Goal: Contribute content

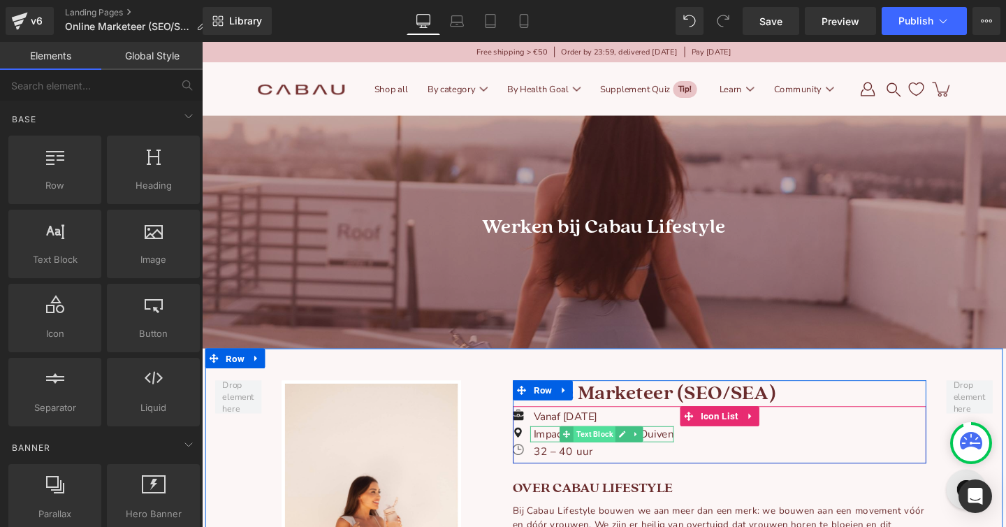
click at [616, 449] on span "Text Block" at bounding box center [614, 454] width 44 height 17
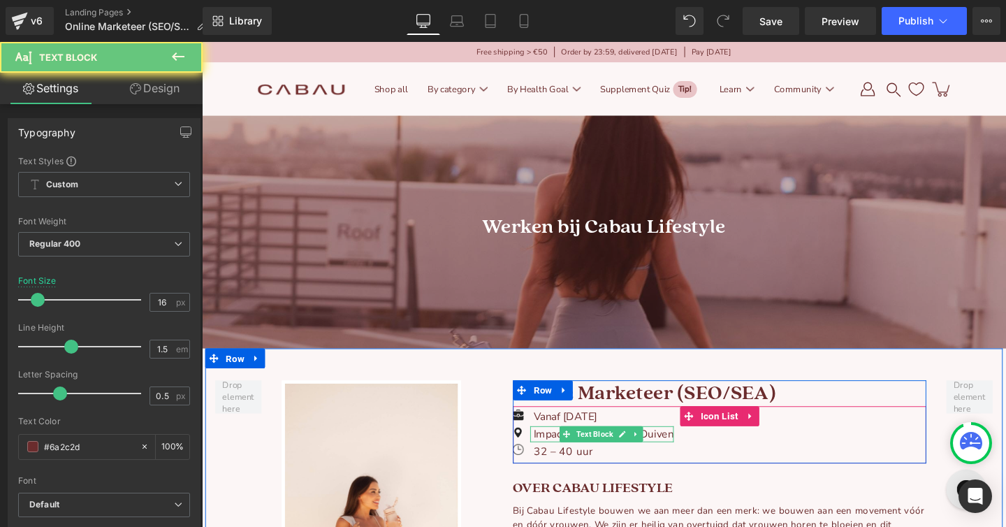
click at [557, 455] on p "Impact 71H, 6921RZ, Duiven" at bounding box center [623, 454] width 147 height 17
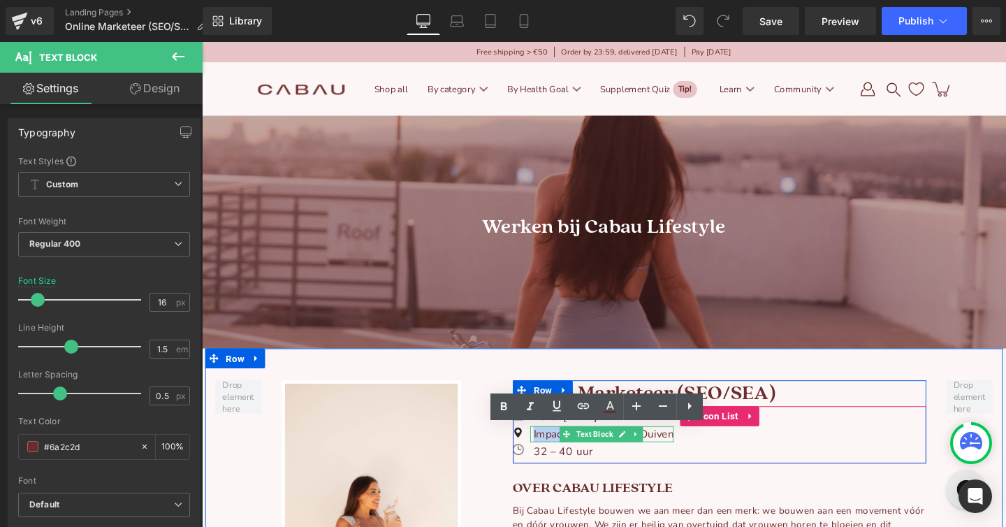
click at [557, 455] on p "Impact 71H, 6921RZ, Duiven" at bounding box center [623, 454] width 147 height 17
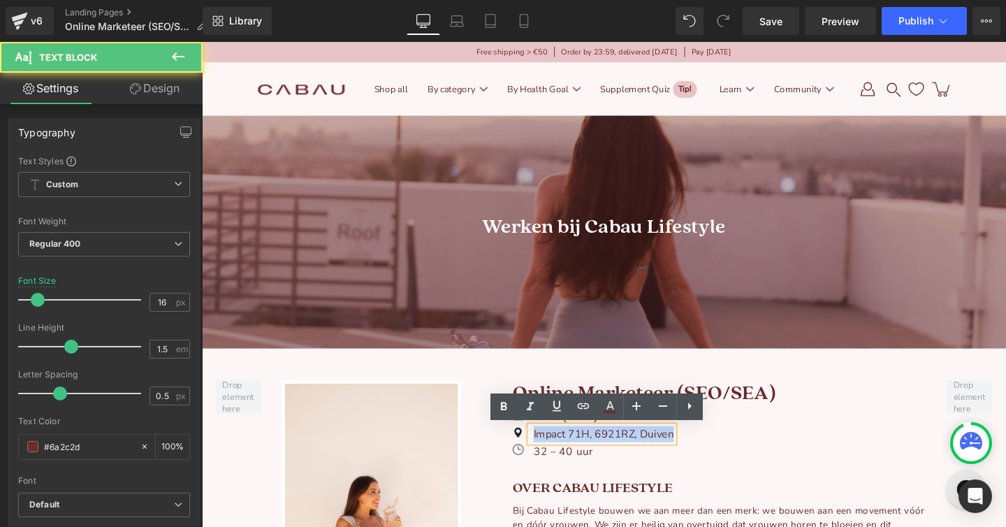
click at [557, 455] on p "Impact 71H, 6921RZ, Duiven" at bounding box center [623, 454] width 147 height 17
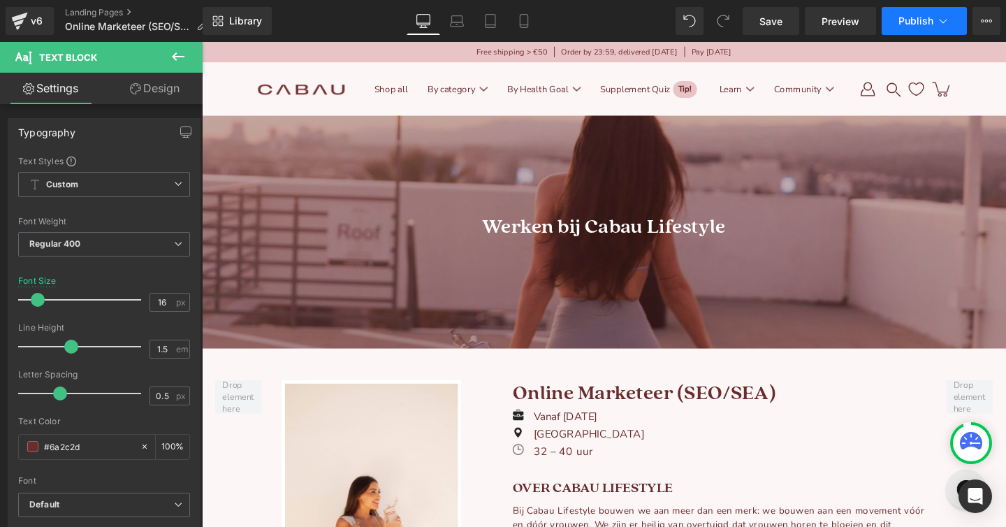
click at [898, 13] on button "Publish" at bounding box center [924, 21] width 85 height 28
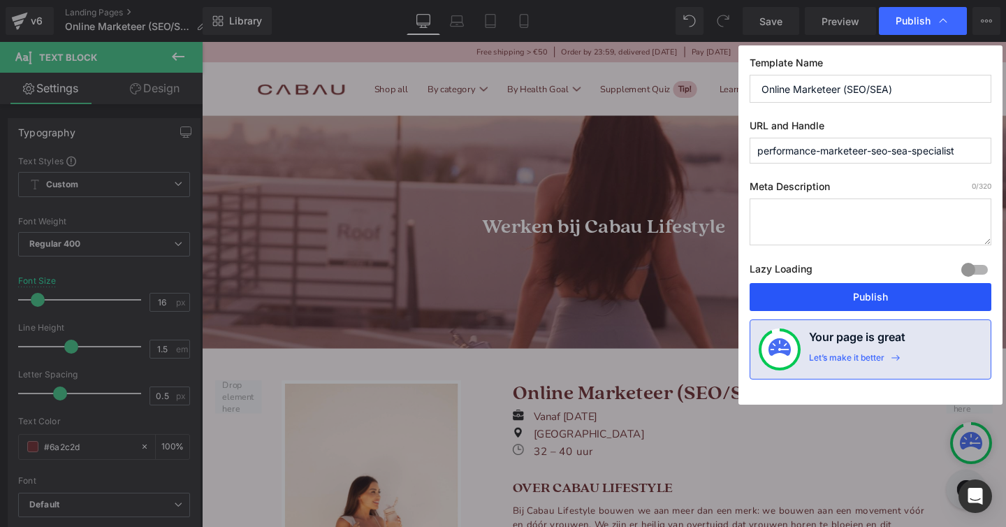
click at [831, 295] on button "Publish" at bounding box center [870, 297] width 242 height 28
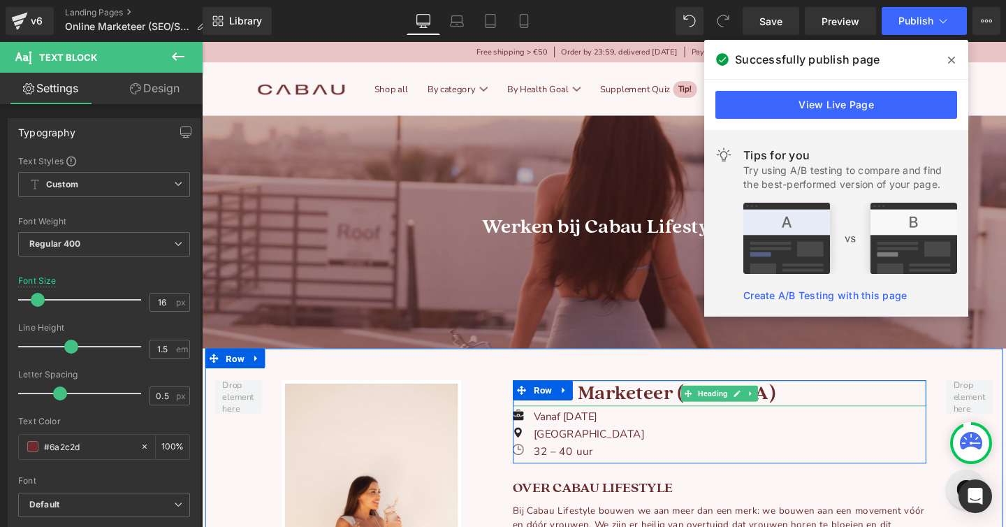
click at [685, 412] on h1 "Online Marketeer (SEO/SEA)" at bounding box center [746, 410] width 434 height 27
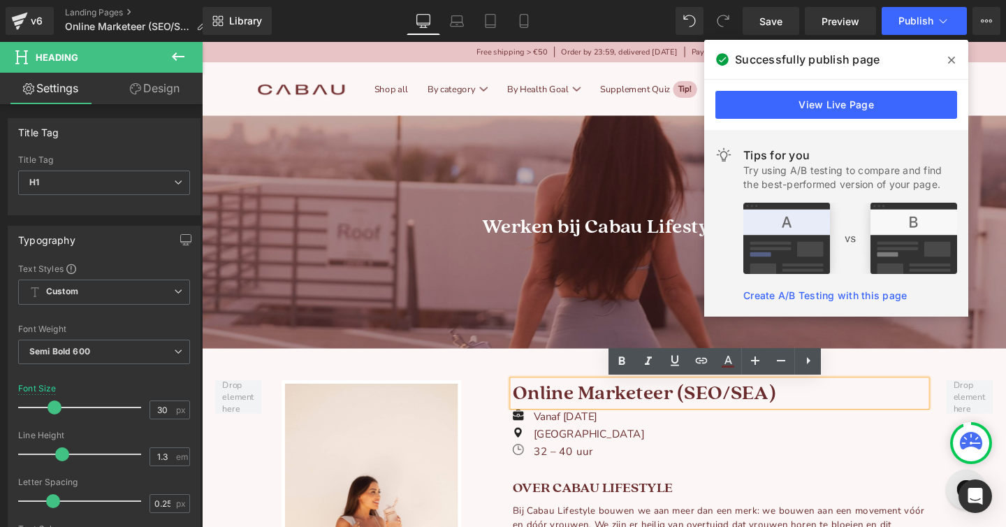
click at [587, 413] on h1 "Online Marketeer (SEO/SEA)" at bounding box center [746, 410] width 434 height 27
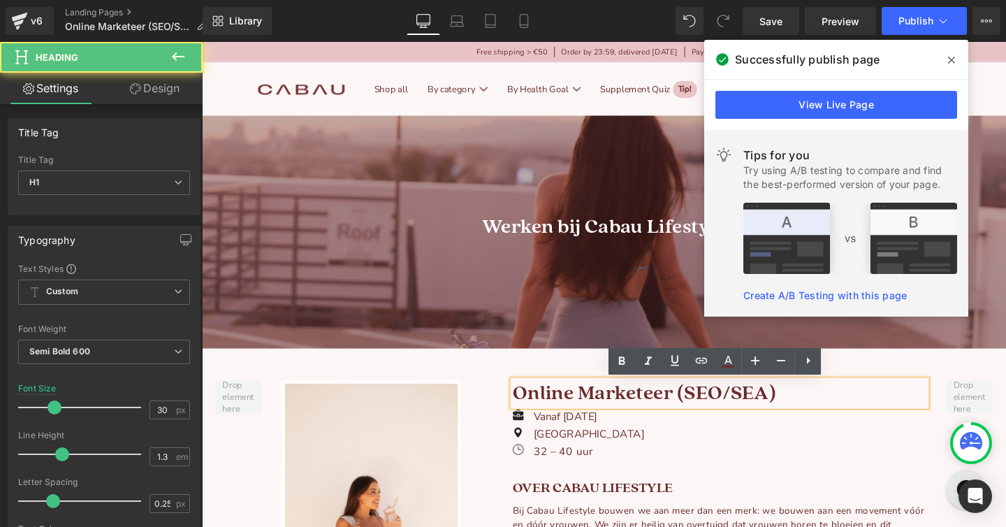
click at [587, 413] on h1 "Online Marketeer (SEO/SEA)" at bounding box center [746, 410] width 434 height 27
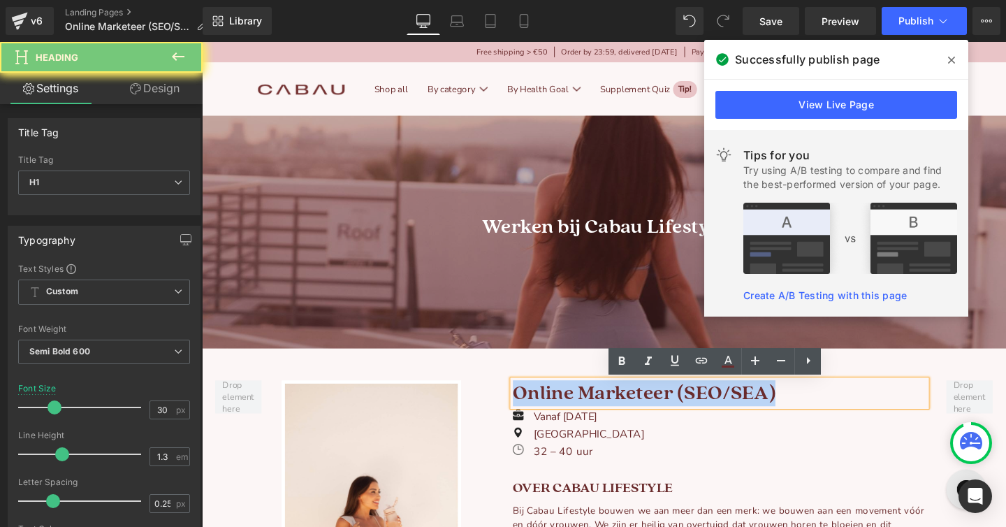
copy h1 "Online Marketeer (SEO/SEA)"
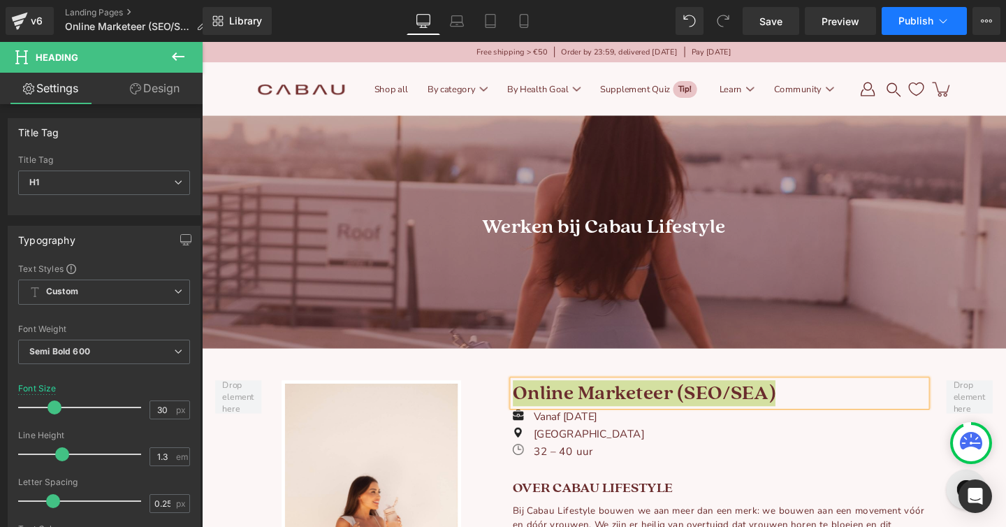
click at [934, 19] on button "Publish" at bounding box center [924, 21] width 85 height 28
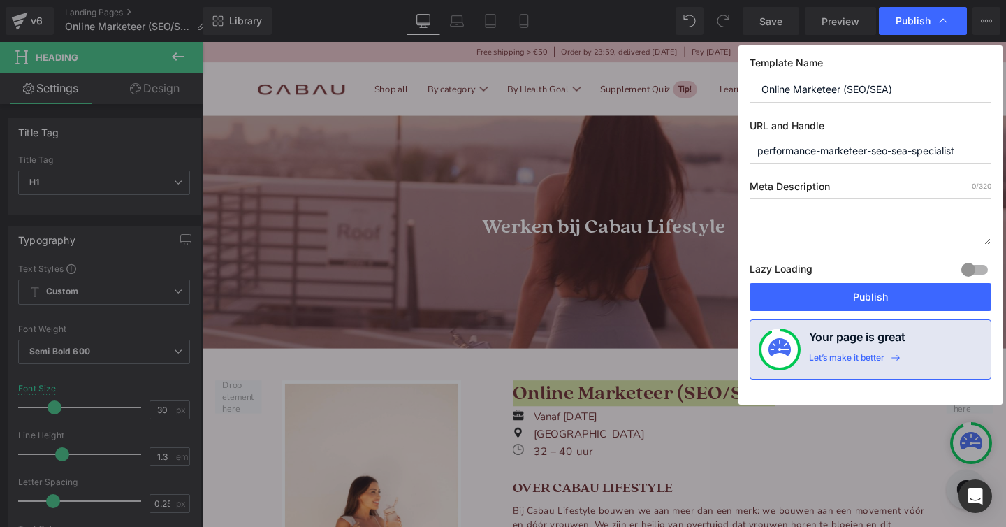
click at [868, 90] on input "Online Marketeer (SEO/SEA)" at bounding box center [870, 89] width 242 height 28
click at [840, 315] on div "Template Name Online Marketeer (SEO/SEA) URL and Handle performance-marketeer-s…" at bounding box center [870, 224] width 264 height 359
click at [840, 299] on button "Publish" at bounding box center [870, 297] width 242 height 28
